Goal: Task Accomplishment & Management: Use online tool/utility

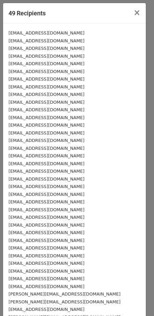
scroll to position [102, 0]
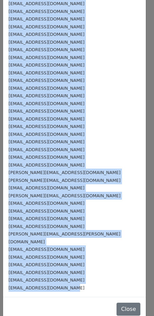
click at [76, 253] on div "[EMAIL_ADDRESS][DOMAIN_NAME]" at bounding box center [75, 257] width 132 height 8
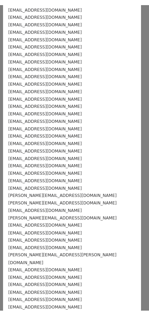
scroll to position [121, 0]
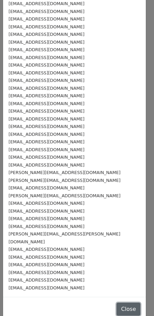
click at [117, 302] on button "Close" at bounding box center [129, 308] width 24 height 13
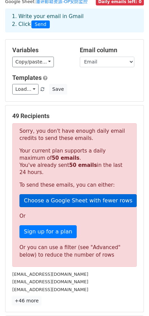
scroll to position [123, 0]
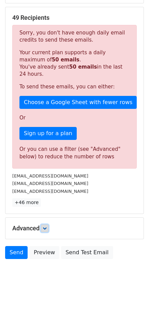
click at [45, 229] on icon at bounding box center [45, 228] width 4 height 4
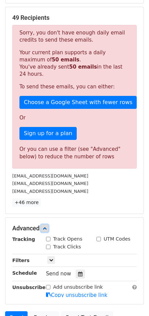
click at [45, 229] on link at bounding box center [45, 228] width 8 height 8
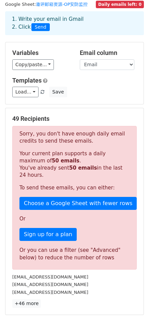
scroll to position [0, 0]
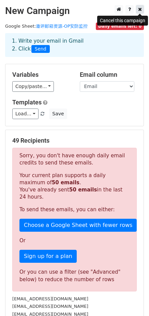
click at [140, 9] on icon at bounding box center [140, 9] width 4 height 5
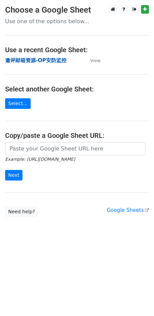
click at [35, 62] on strong "邀评邮箱资源-OP安防监控" at bounding box center [35, 60] width 61 height 6
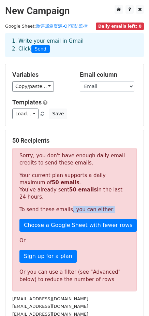
drag, startPoint x: 70, startPoint y: 211, endPoint x: 111, endPoint y: 209, distance: 42.0
click at [111, 209] on p "To send these emails, you can either:" at bounding box center [74, 209] width 110 height 7
drag, startPoint x: 114, startPoint y: 209, endPoint x: 69, endPoint y: 208, distance: 44.7
click at [69, 208] on p "To send these emails, you can either:" at bounding box center [74, 209] width 110 height 7
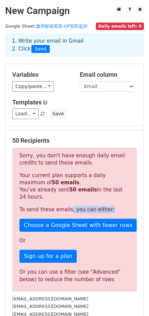
click at [69, 208] on p "To send these emails, you can either:" at bounding box center [74, 209] width 110 height 7
drag, startPoint x: 68, startPoint y: 209, endPoint x: 120, endPoint y: 209, distance: 52.2
click at [120, 209] on p "To send these emails, you can either:" at bounding box center [74, 209] width 110 height 7
click at [118, 211] on p "To send these emails, you can either:" at bounding box center [74, 209] width 110 height 7
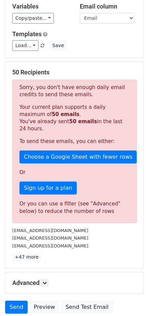
scroll to position [123, 0]
